Goal: Go to known website: Access a specific website the user already knows

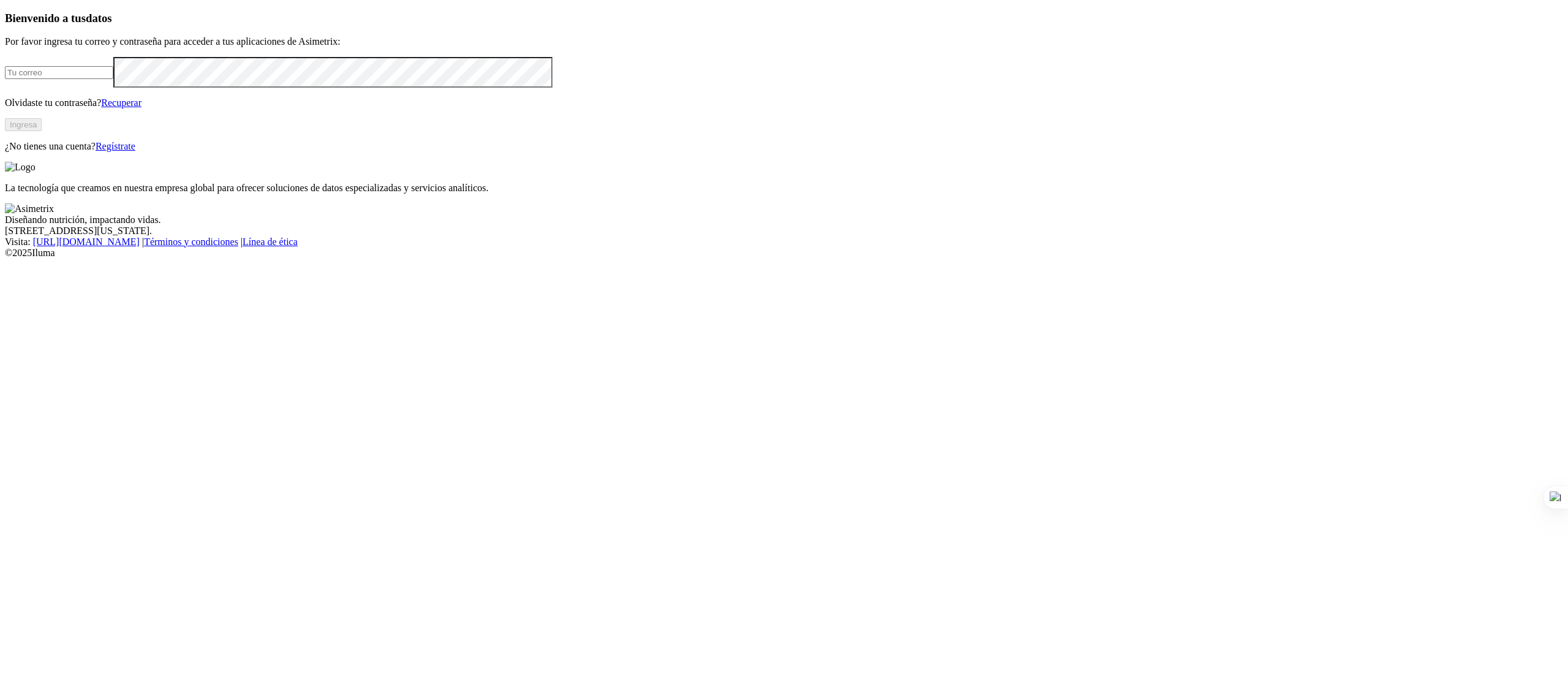
type input "[PERSON_NAME][EMAIL_ADDRESS][PERSON_NAME][DOMAIN_NAME]"
click at [41, 131] on button "Ingresa" at bounding box center [23, 125] width 37 height 13
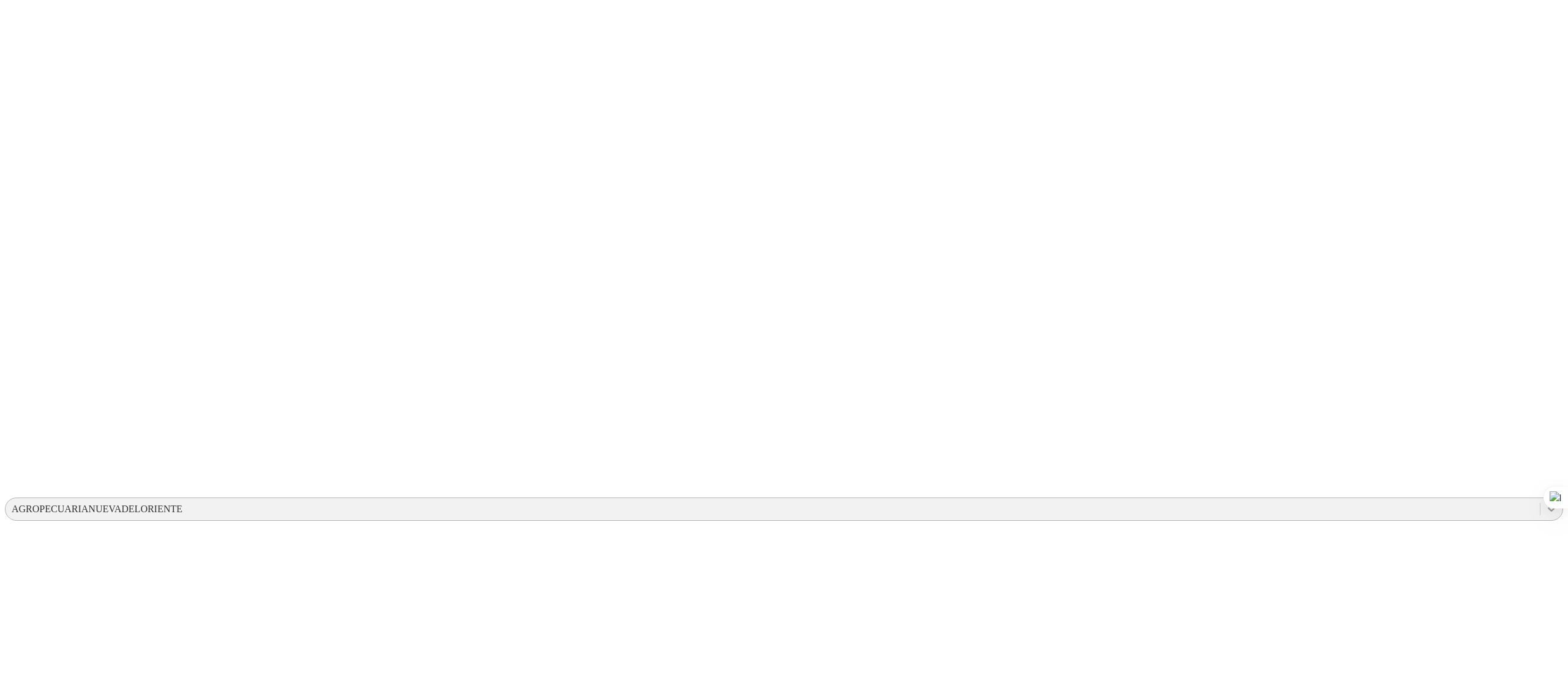
click at [1548, 508] on icon at bounding box center [1552, 510] width 8 height 4
drag, startPoint x: 1120, startPoint y: 75, endPoint x: 482, endPoint y: -100, distance: 661.6
